Goal: Navigation & Orientation: Find specific page/section

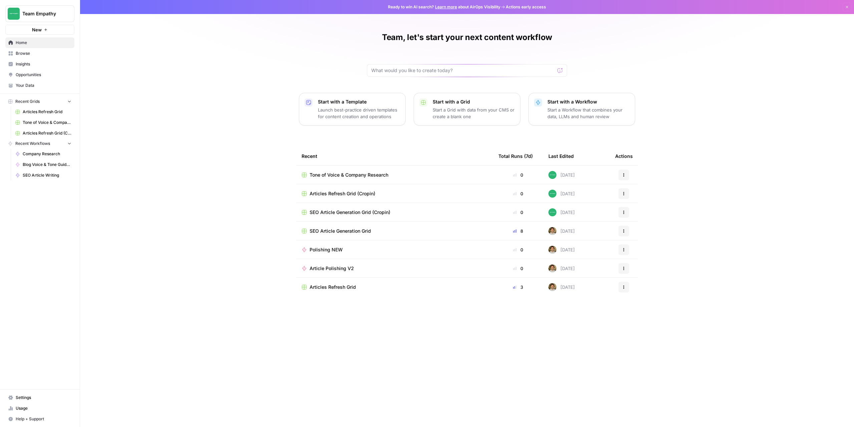
click at [28, 53] on span "Browse" at bounding box center [44, 53] width 56 height 6
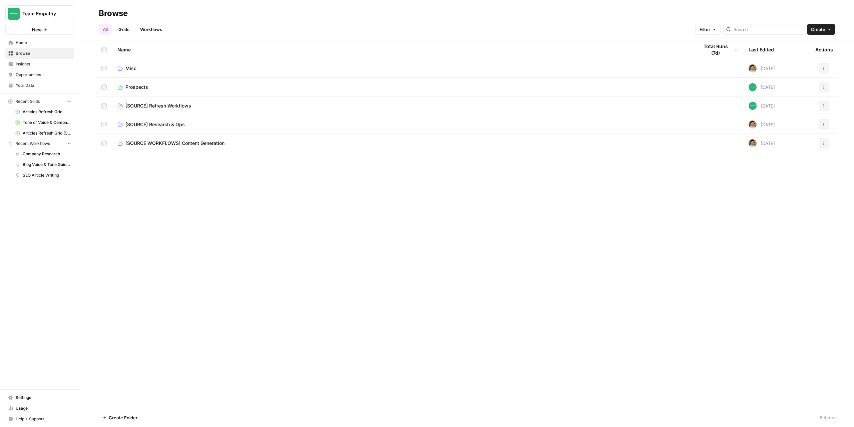
click at [133, 87] on span "Prospects" at bounding box center [136, 87] width 23 height 7
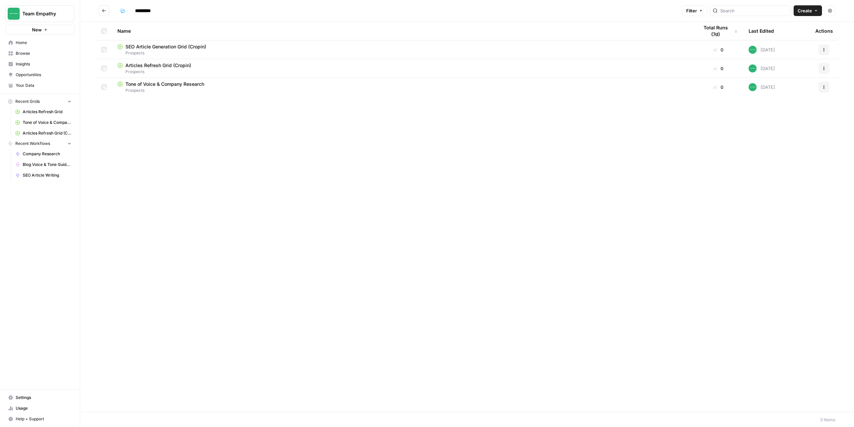
click at [816, 11] on icon "button" at bounding box center [816, 10] width 2 height 1
click at [322, 170] on div "Name Total Runs (7d) Last Edited Actions SEO Article Generation Grid (Cropin) P…" at bounding box center [467, 217] width 774 height 390
click at [184, 84] on span "Tone of Voice & Company Research" at bounding box center [164, 84] width 79 height 7
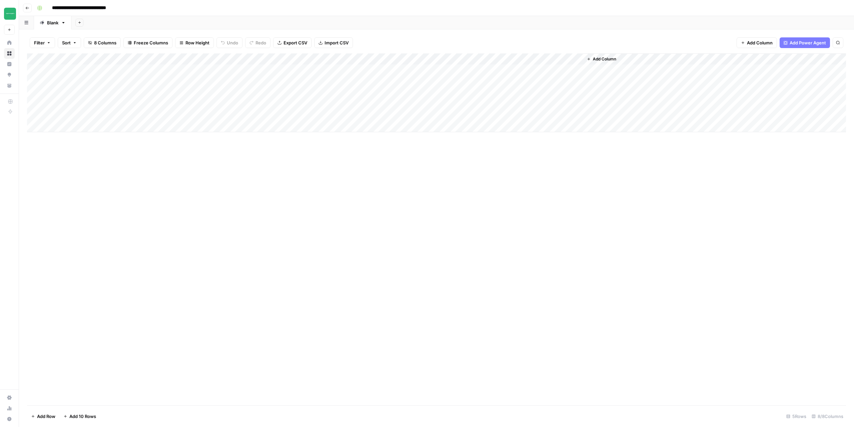
click at [28, 11] on button "Go back" at bounding box center [27, 8] width 9 height 9
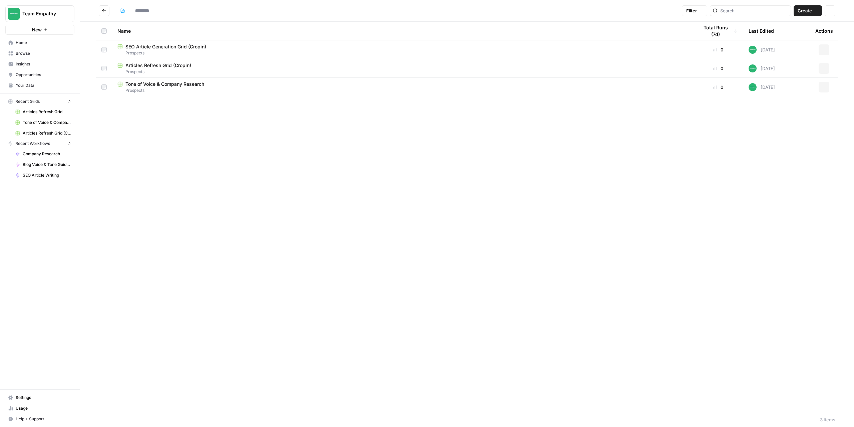
type input "*********"
click at [155, 47] on span "SEO Article Generation Grid (Cropin)" at bounding box center [165, 46] width 81 height 7
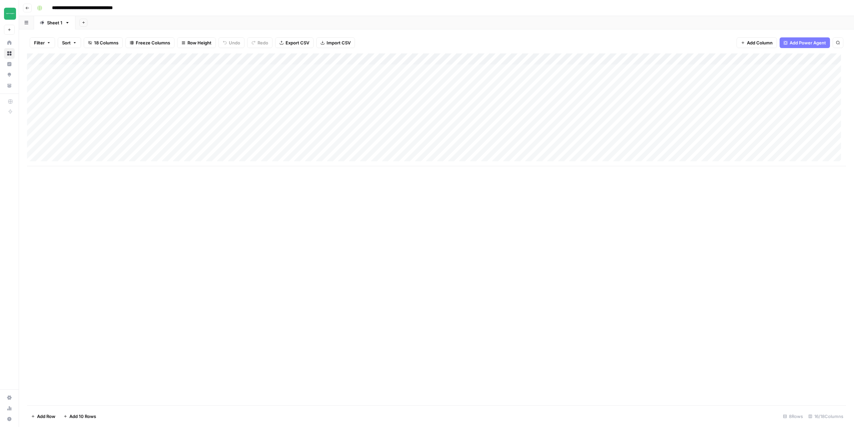
click at [30, 9] on button "Go back" at bounding box center [27, 8] width 9 height 9
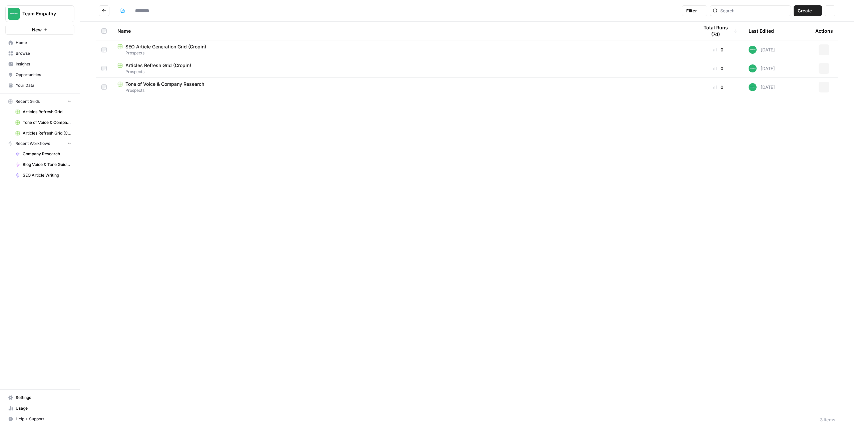
type input "*********"
click at [349, 188] on div "Name Total Runs (7d) Last Edited Actions SEO Article Generation Grid (Cropin) P…" at bounding box center [467, 217] width 774 height 390
click at [353, 286] on div "Name Total Runs (7d) Last Edited Actions SEO Article Generation Grid (Cropin) P…" at bounding box center [467, 217] width 774 height 390
click at [276, 148] on div "Name Total Runs (7d) Last Edited Actions SEO Article Generation Grid (Cropin) P…" at bounding box center [467, 217] width 774 height 390
click at [271, 186] on div "Name Total Runs (7d) Last Edited Actions SEO Article Generation Grid (Cropin) P…" at bounding box center [467, 217] width 774 height 390
